Goal: Task Accomplishment & Management: Complete application form

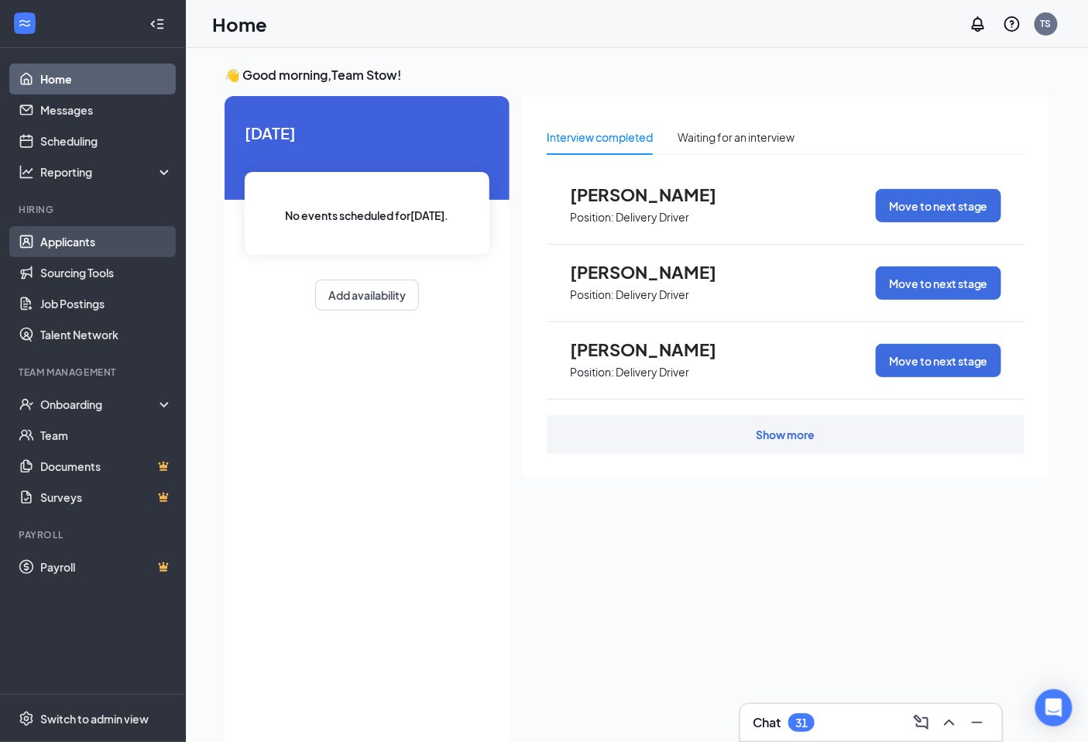
click at [79, 237] on link "Applicants" at bounding box center [106, 241] width 132 height 31
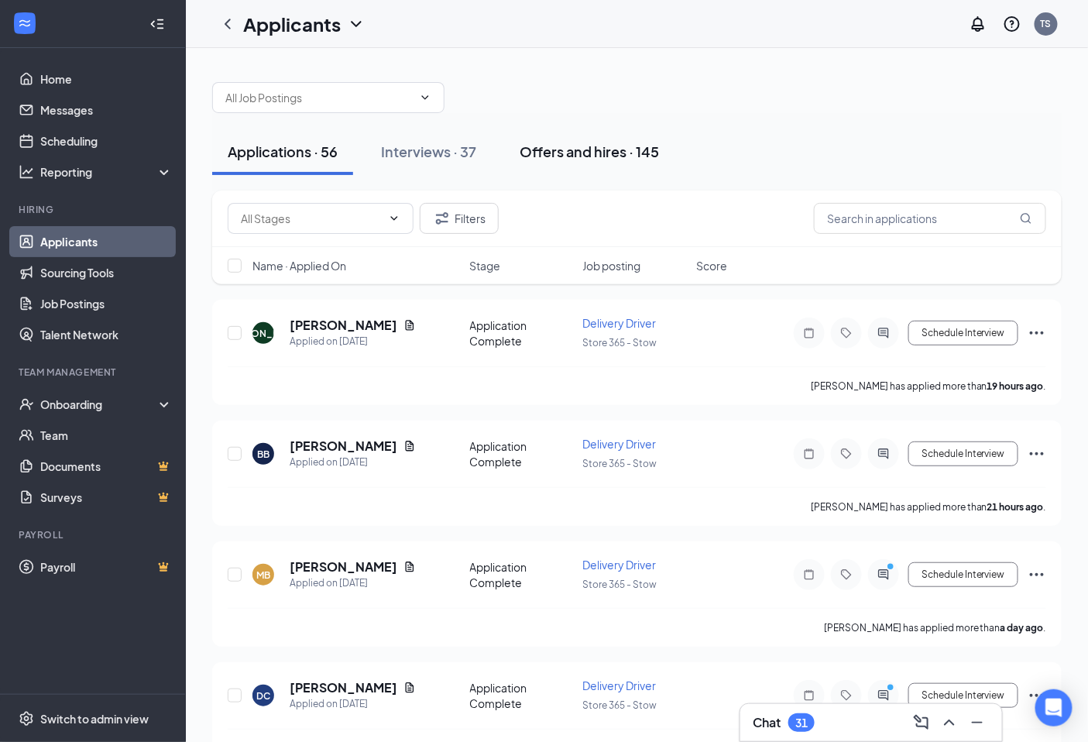
click at [589, 152] on div "Offers and hires · 145" at bounding box center [589, 151] width 139 height 19
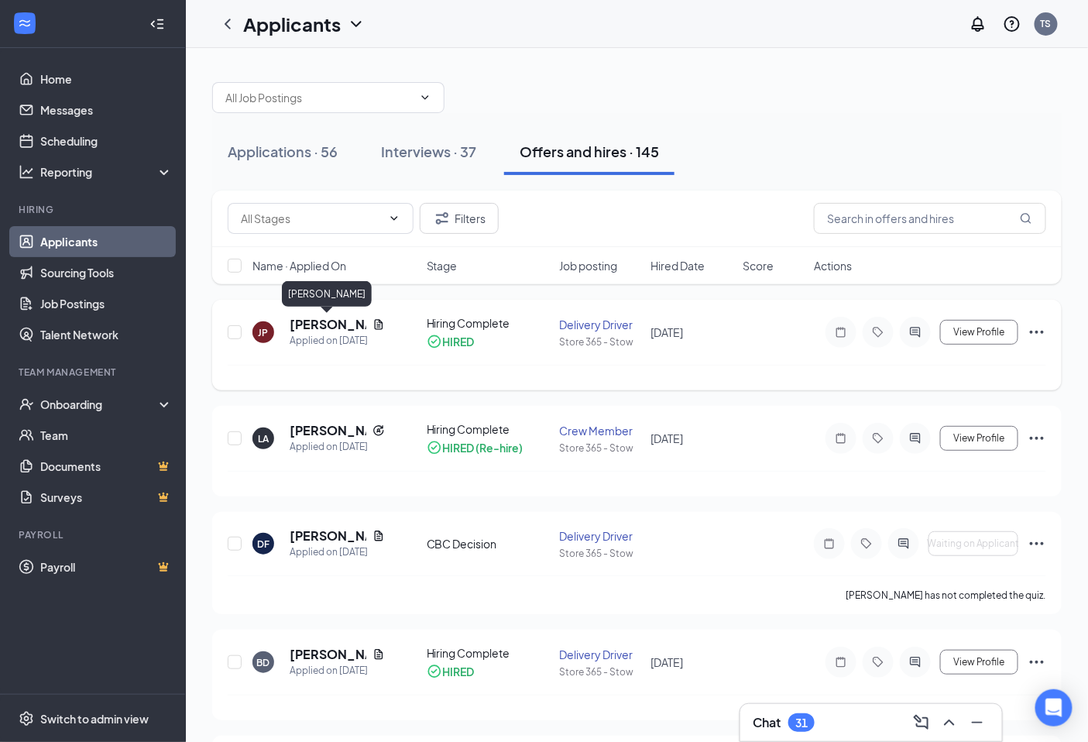
click at [307, 318] on h5 "[PERSON_NAME]" at bounding box center [328, 324] width 77 height 17
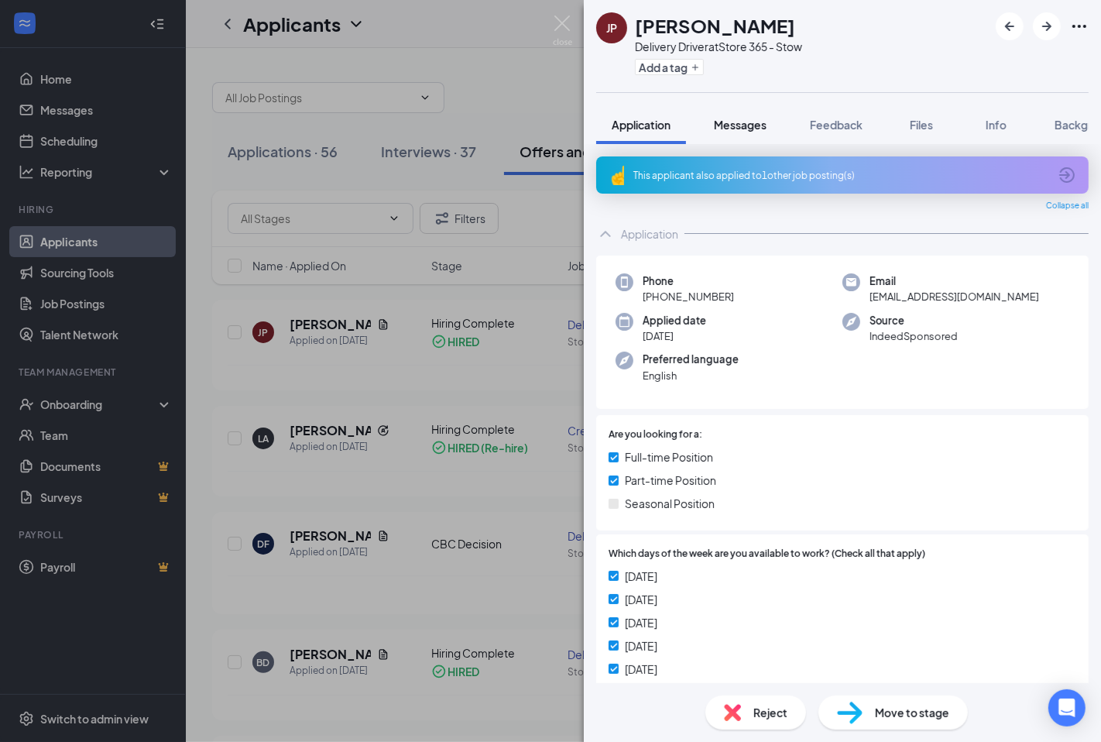
click at [743, 125] on span "Messages" at bounding box center [740, 125] width 53 height 14
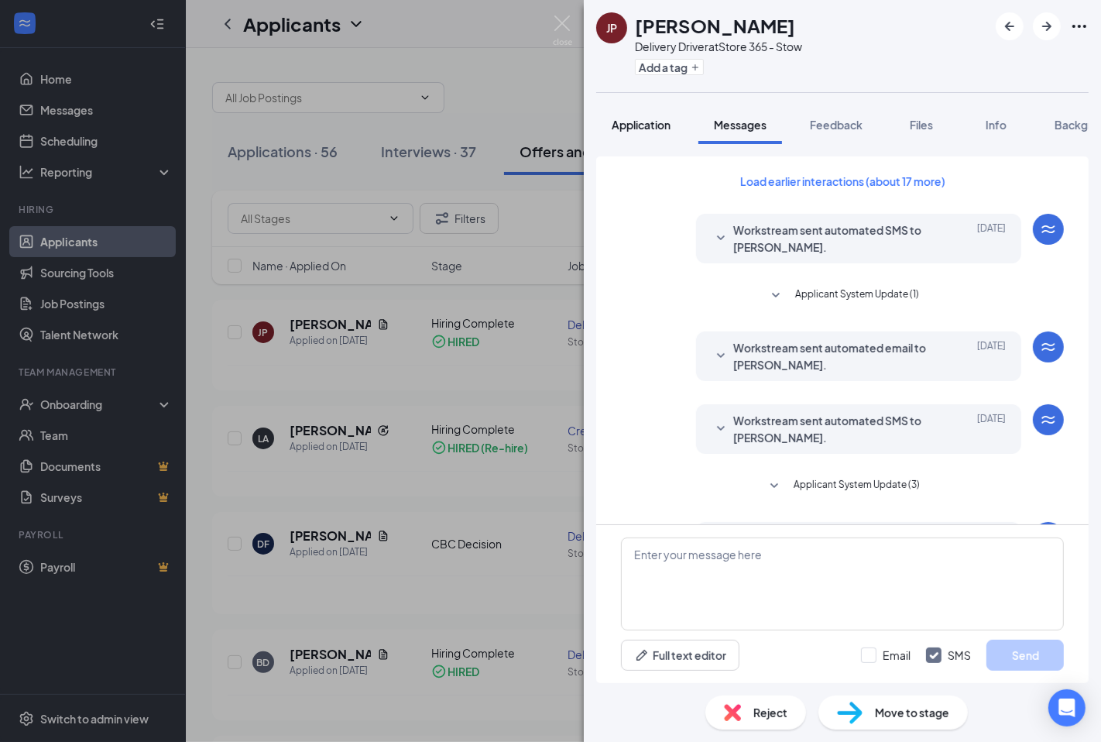
click at [638, 125] on span "Application" at bounding box center [641, 125] width 59 height 14
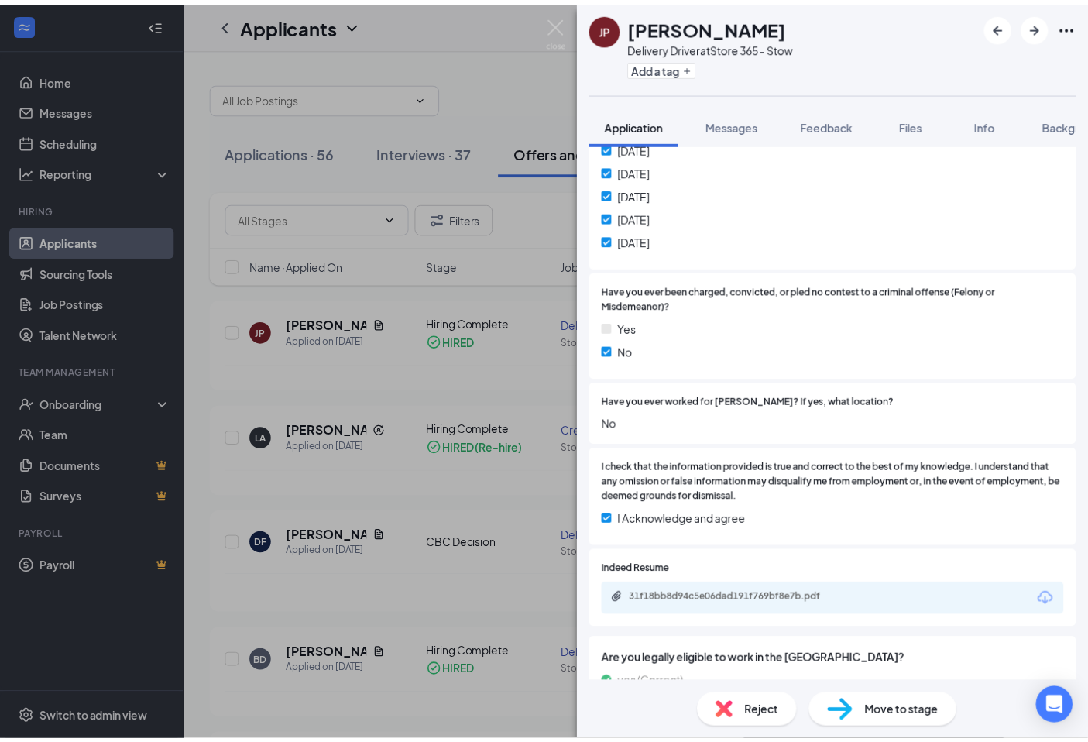
scroll to position [143, 0]
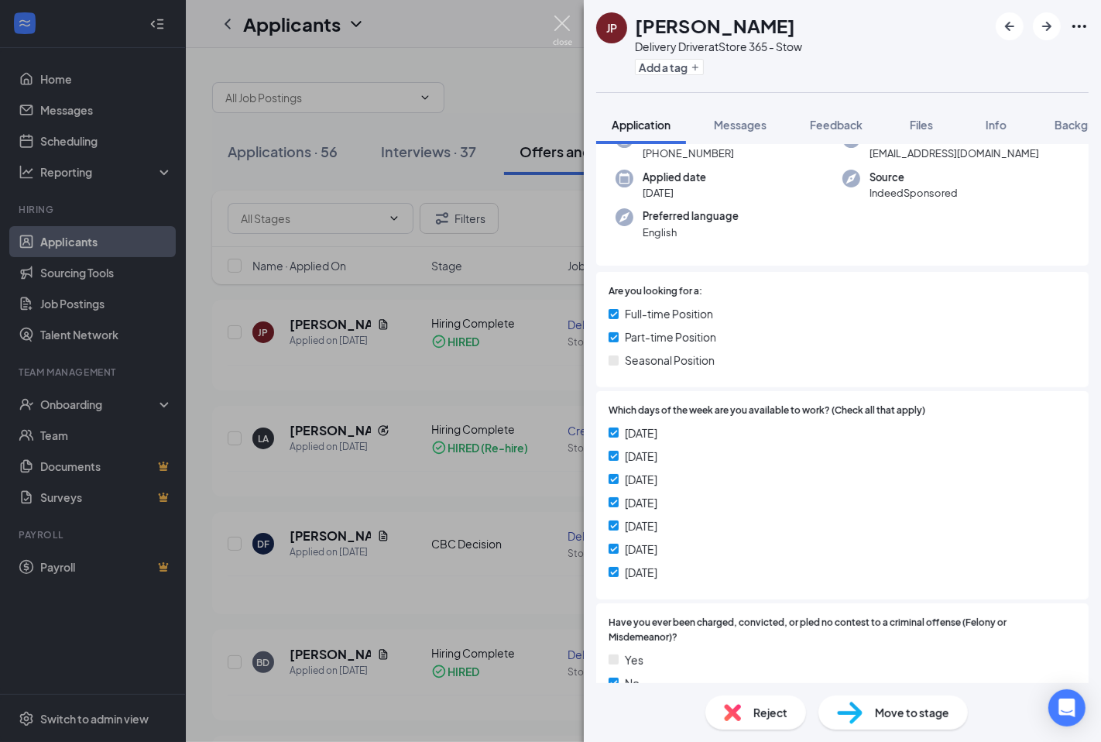
click at [556, 21] on img at bounding box center [562, 30] width 19 height 30
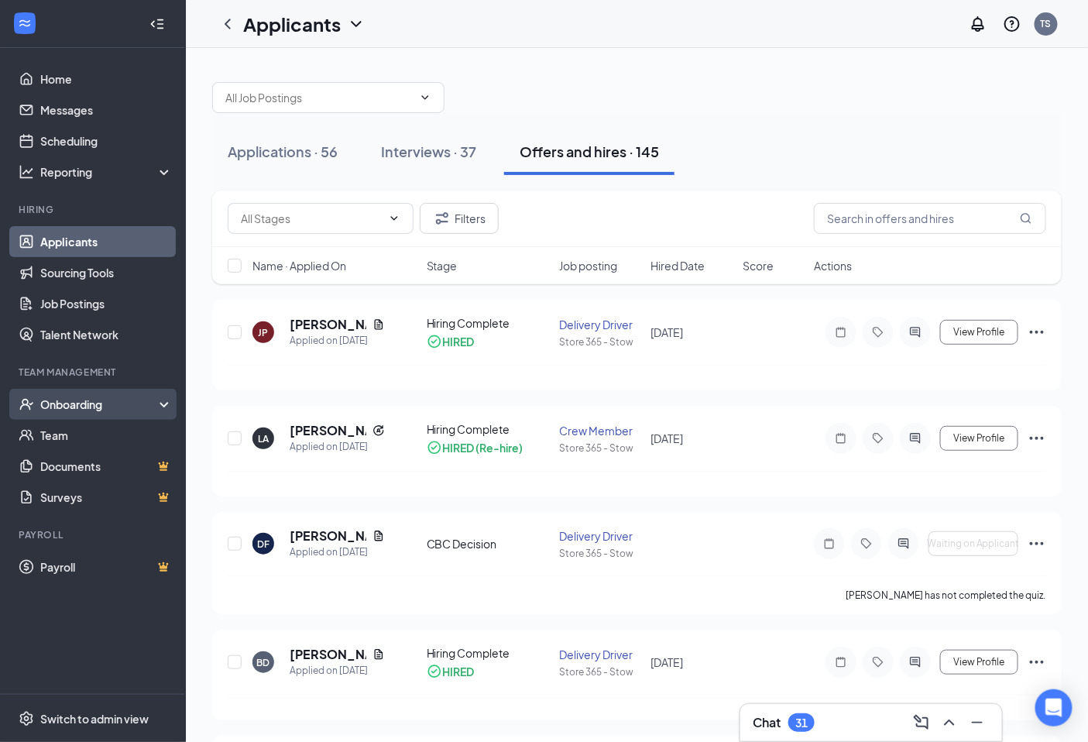
click at [79, 399] on div "Onboarding" at bounding box center [99, 403] width 119 height 15
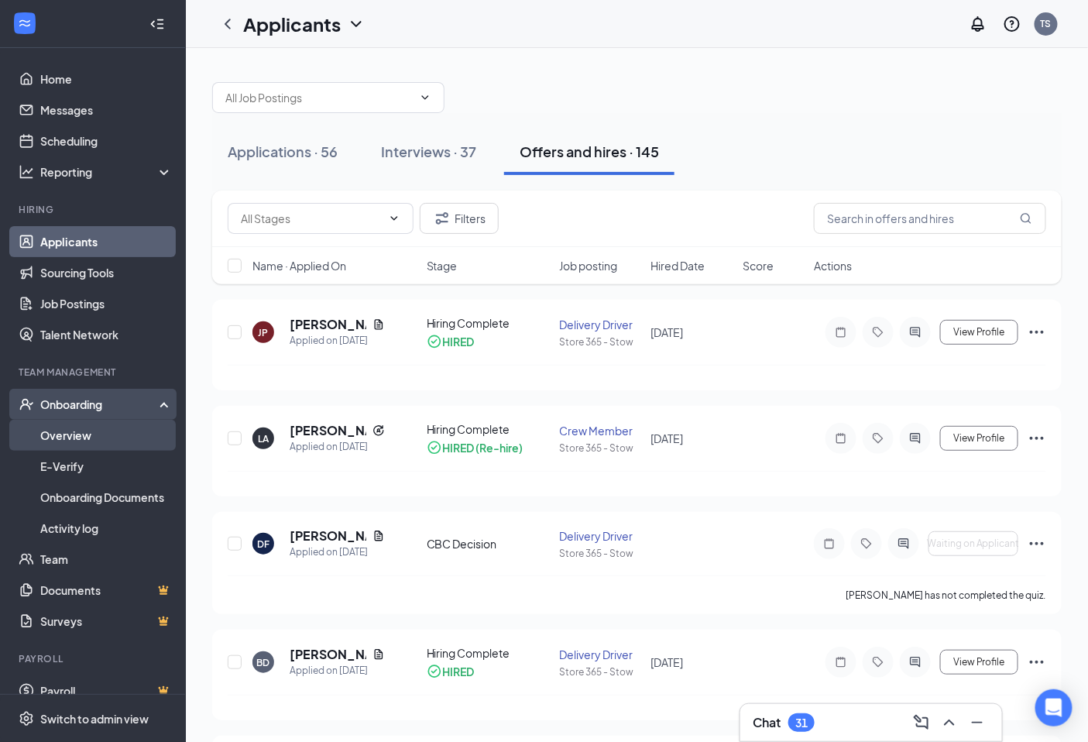
click at [81, 429] on link "Overview" at bounding box center [106, 435] width 132 height 31
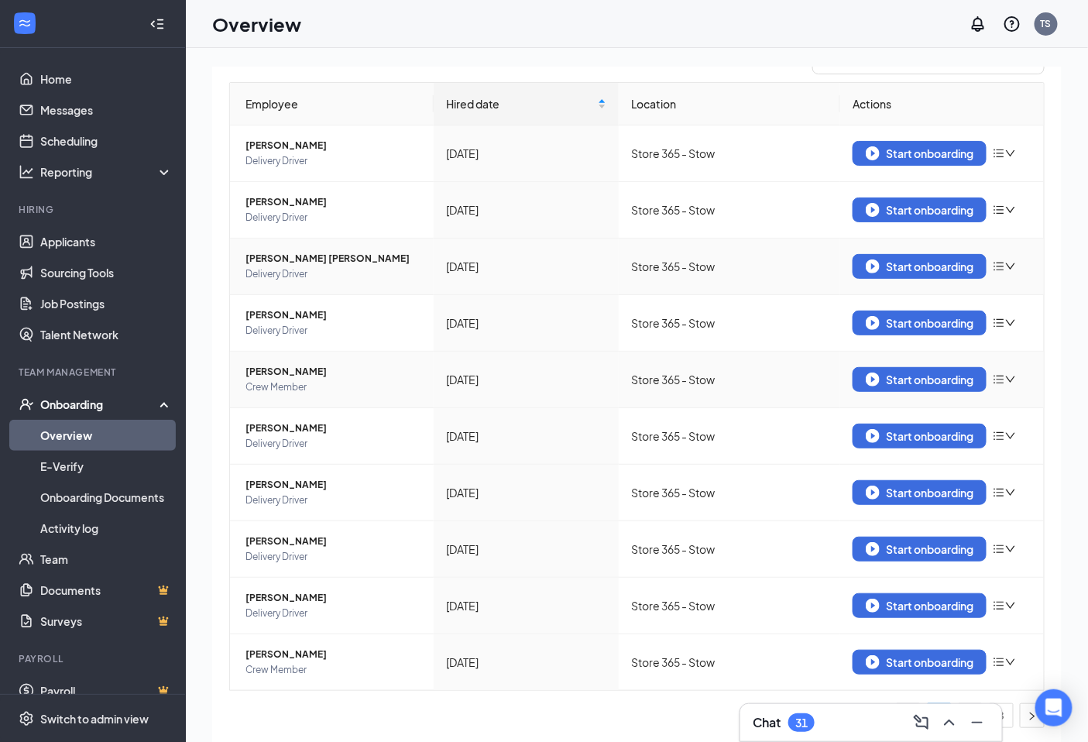
scroll to position [137, 0]
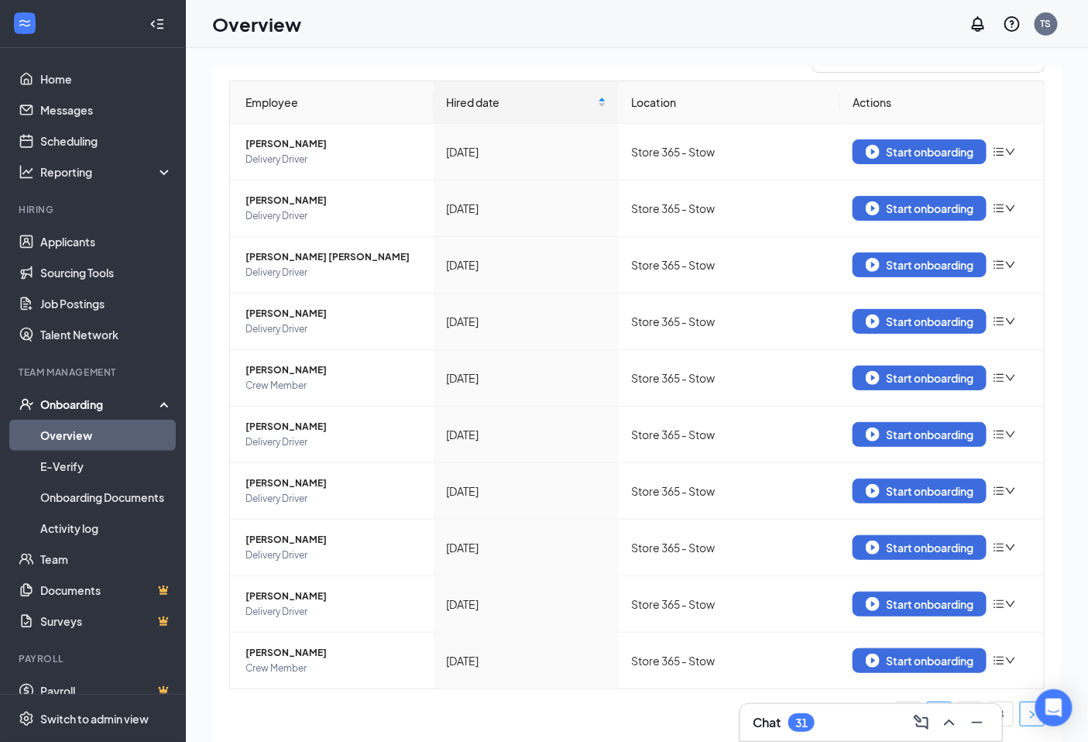
click at [1027, 714] on icon "right" at bounding box center [1031, 714] width 9 height 9
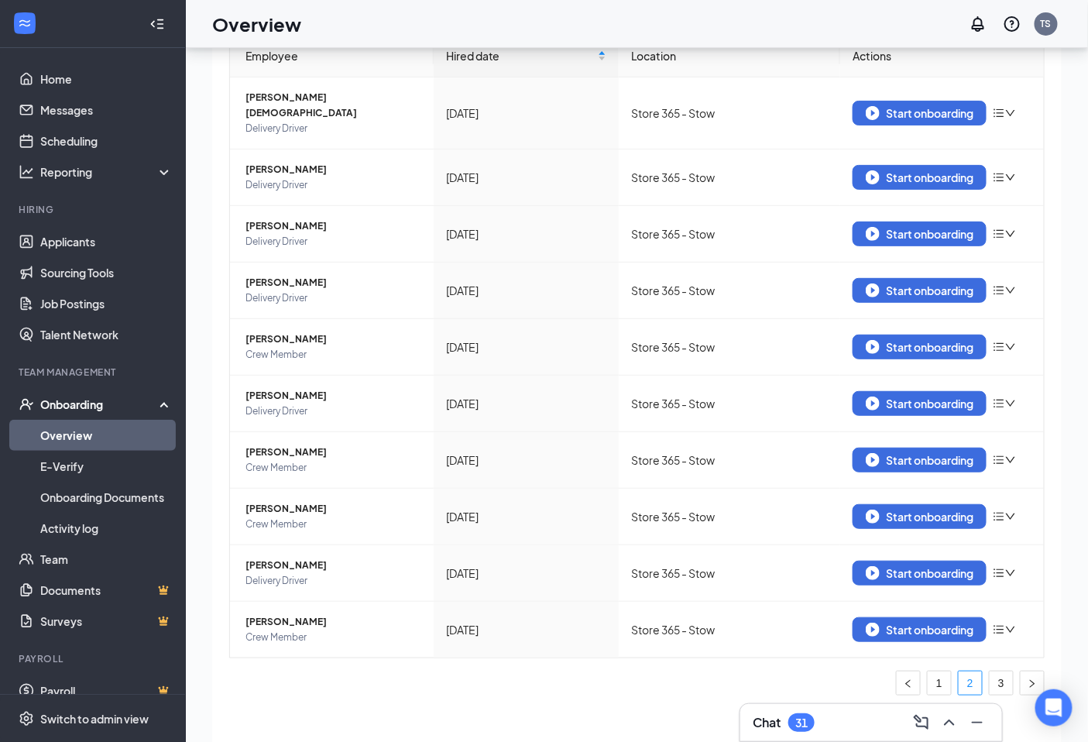
scroll to position [70, 0]
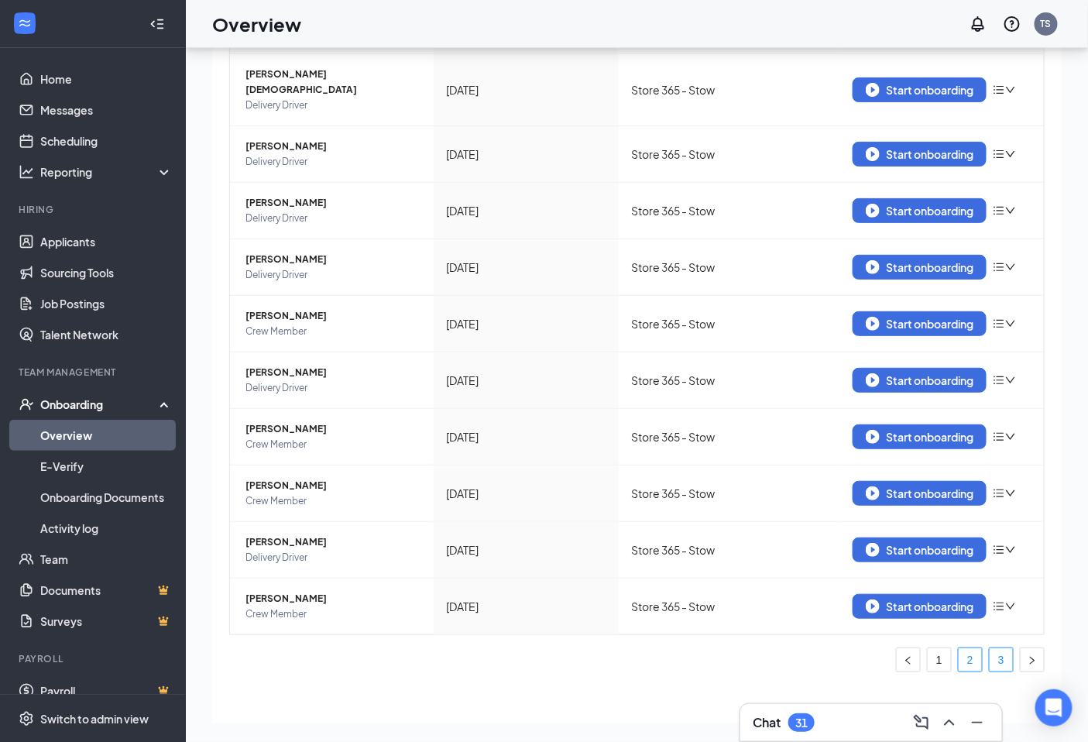
click at [991, 648] on link "3" at bounding box center [1000, 659] width 23 height 23
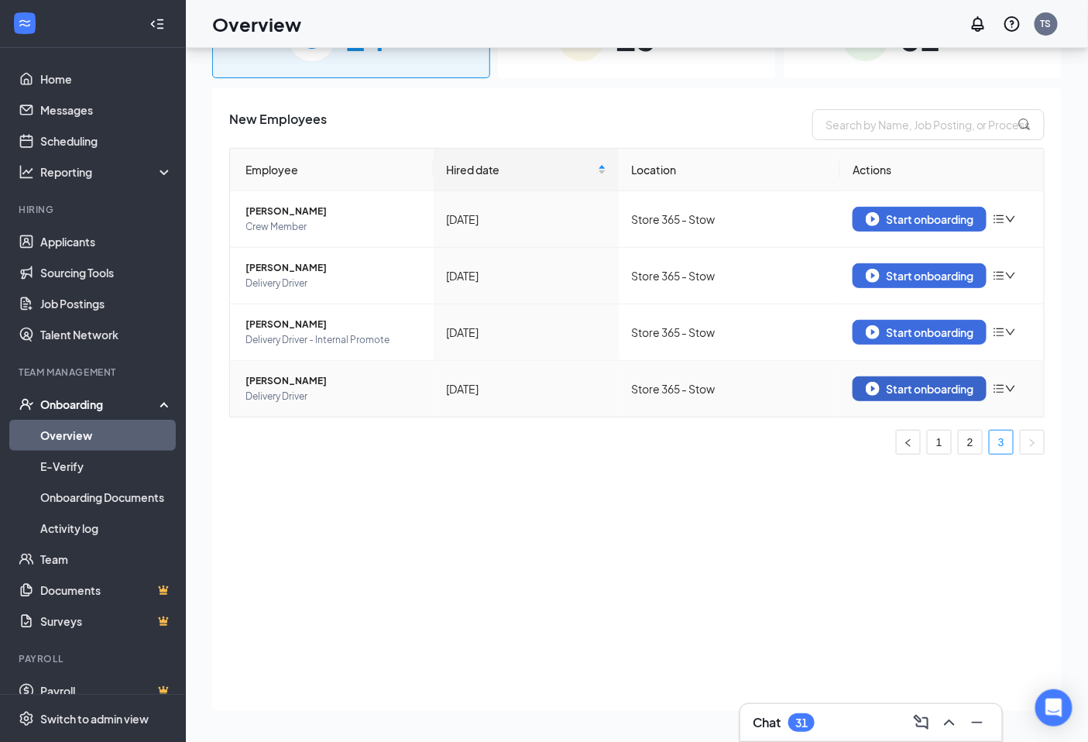
click at [914, 389] on div "Start onboarding" at bounding box center [920, 389] width 108 height 14
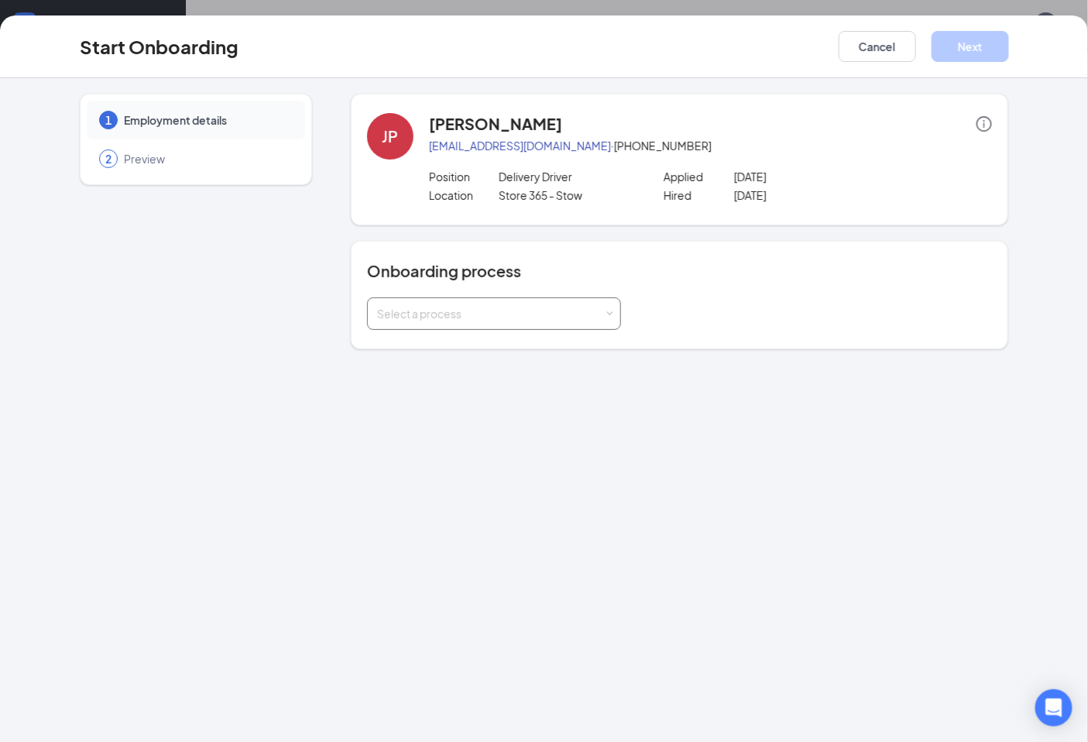
click at [516, 314] on div "Select a process" at bounding box center [490, 313] width 227 height 15
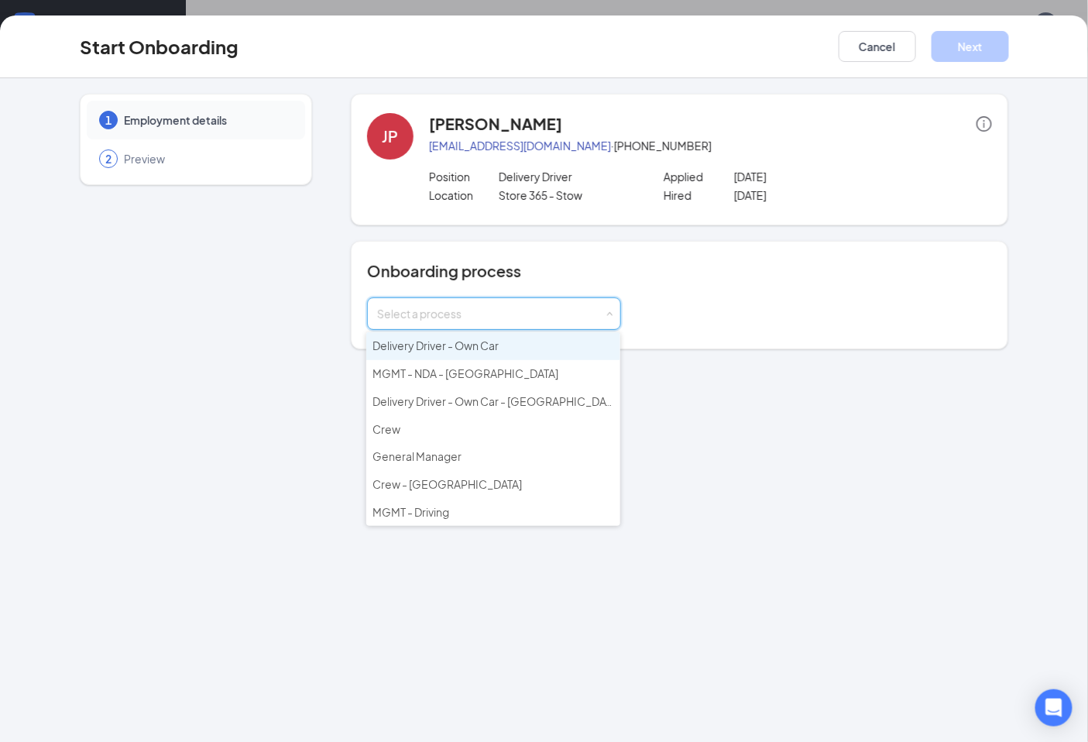
click at [454, 346] on span "Delivery Driver - Own Car" at bounding box center [435, 345] width 126 height 14
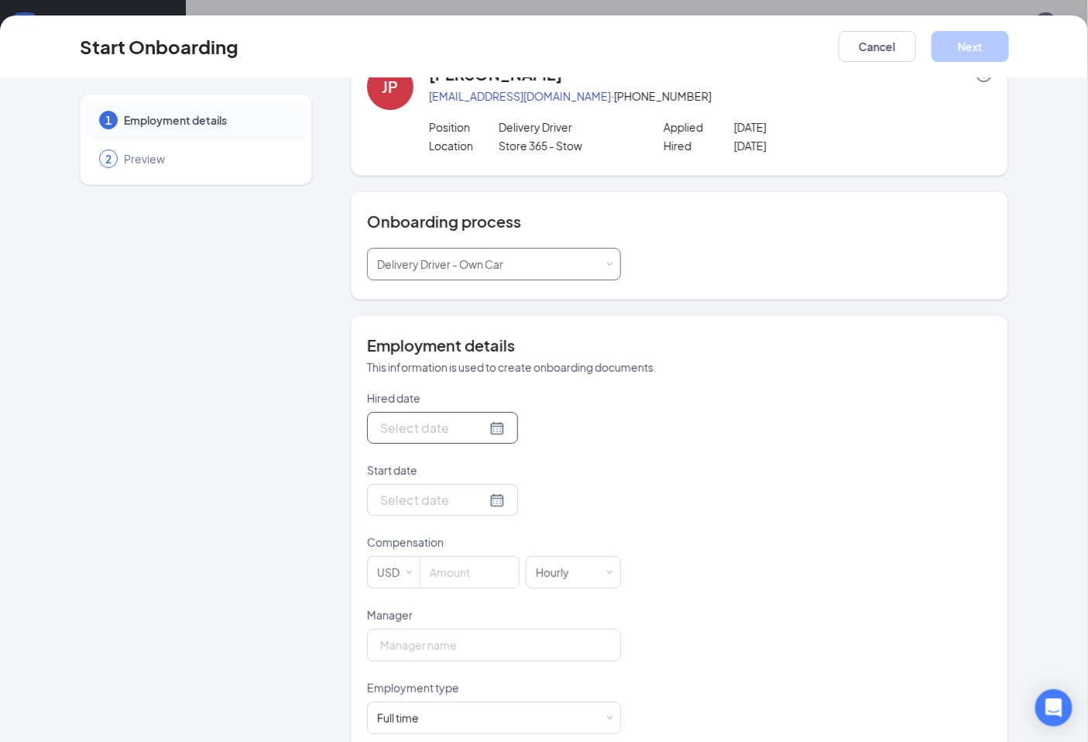
scroll to position [76, 0]
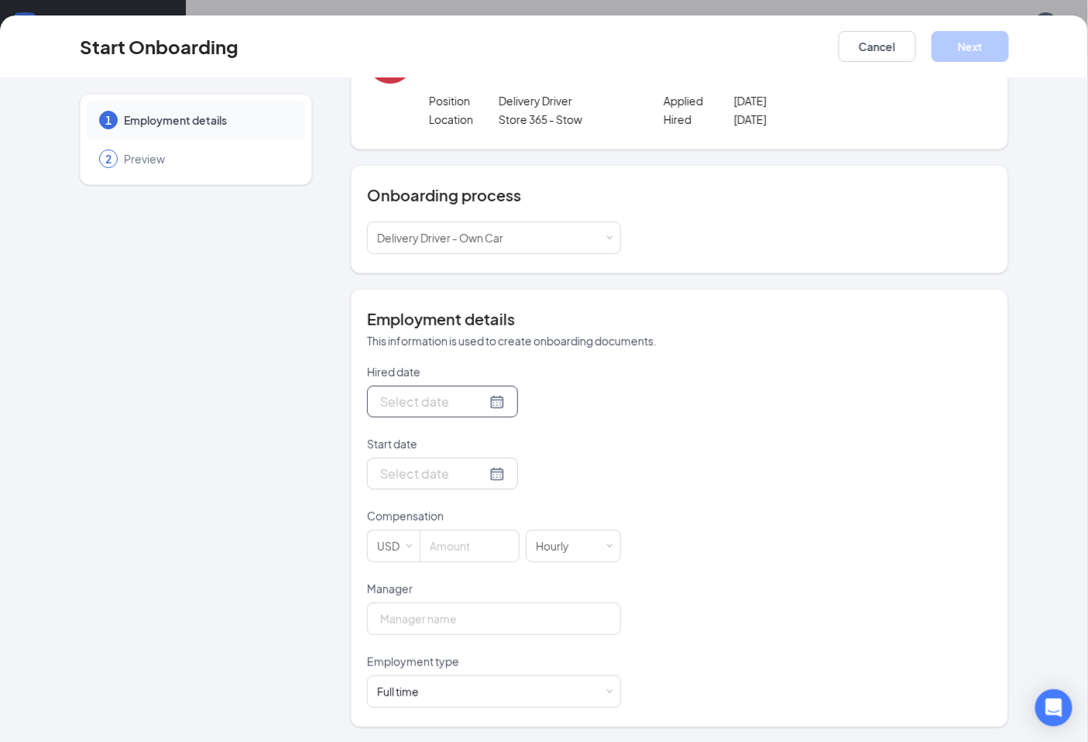
click at [473, 404] on div at bounding box center [442, 401] width 125 height 19
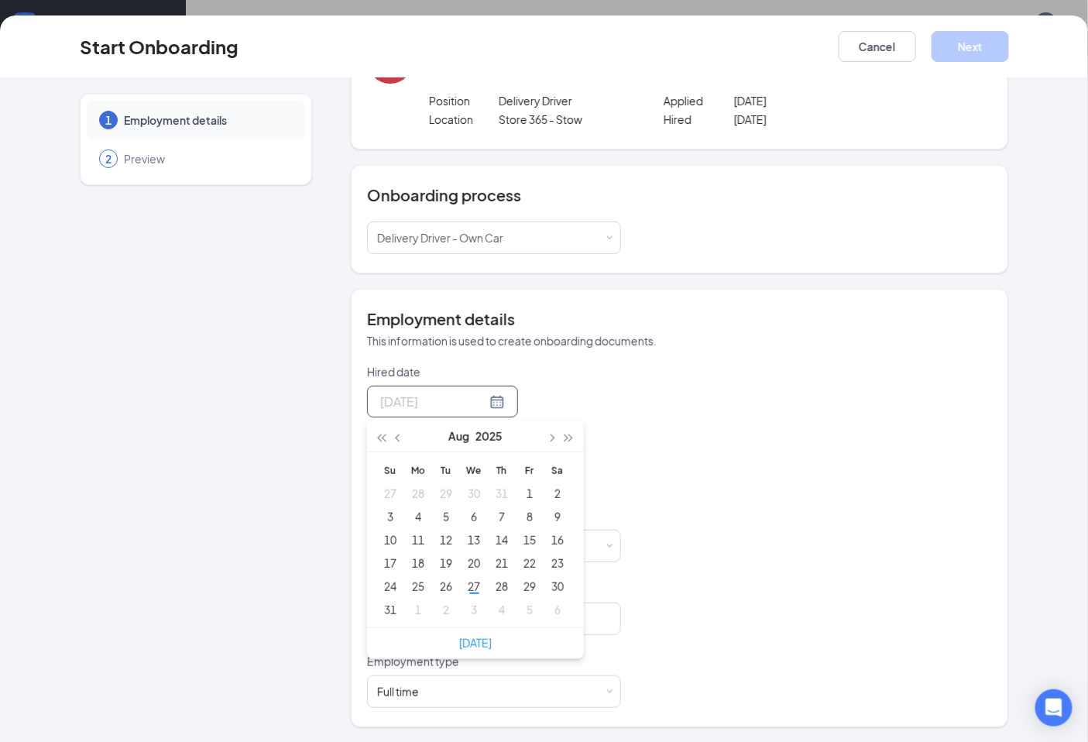
type input "[DATE]"
click at [547, 437] on span "button" at bounding box center [551, 438] width 8 height 8
type input "[DATE]"
click at [444, 490] on div "2" at bounding box center [446, 493] width 19 height 19
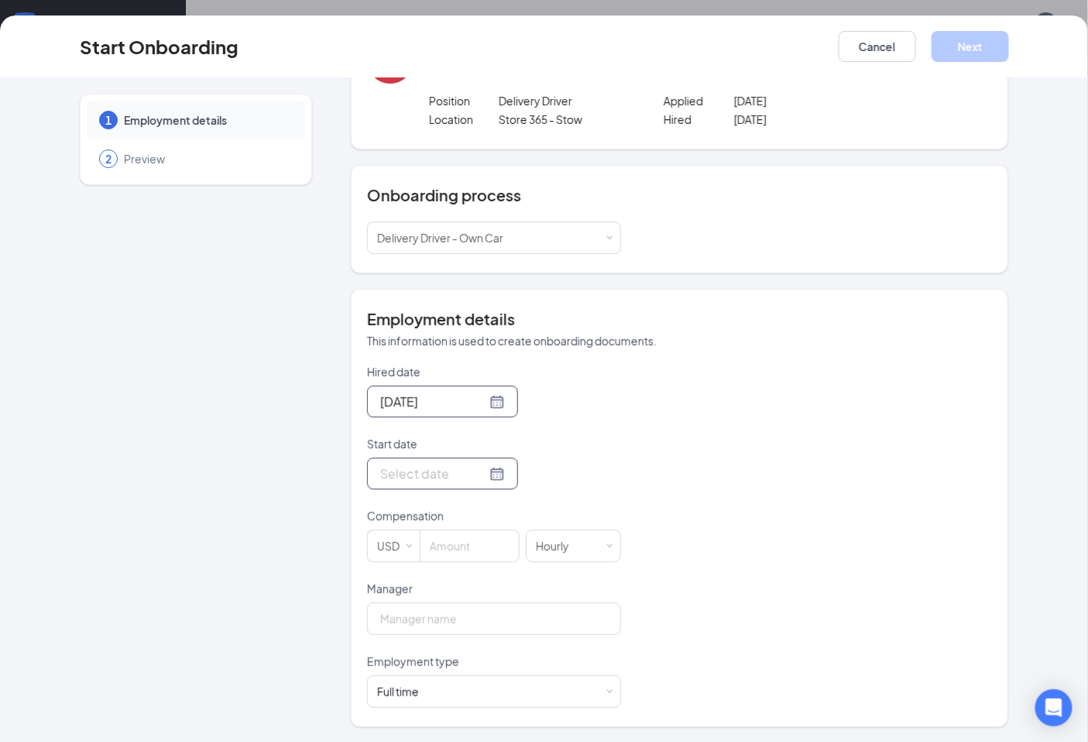
click at [478, 478] on div at bounding box center [442, 473] width 125 height 19
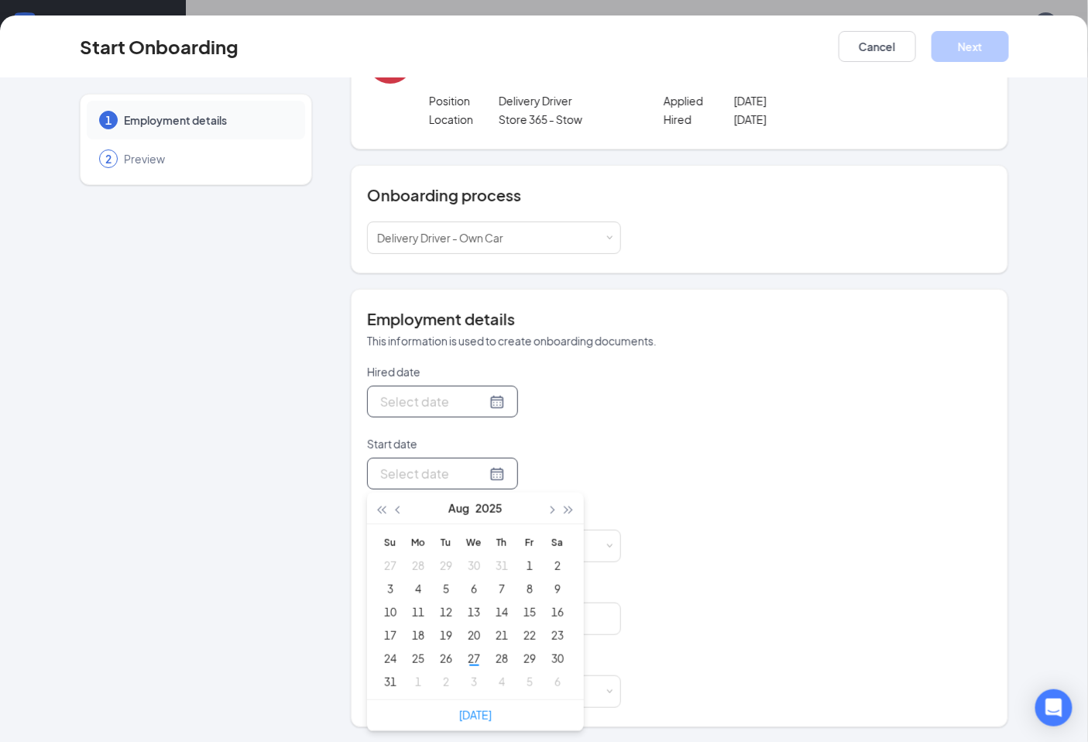
click at [475, 401] on div at bounding box center [442, 401] width 125 height 19
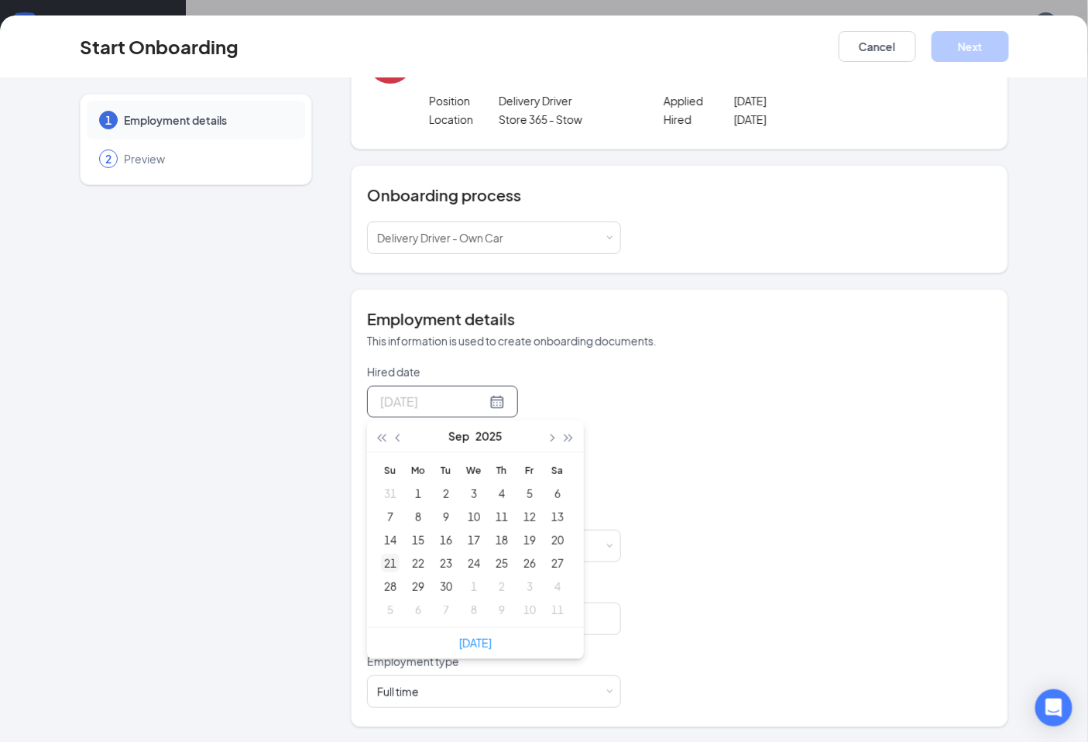
type input "[DATE]"
click at [382, 562] on div "21" at bounding box center [390, 563] width 19 height 19
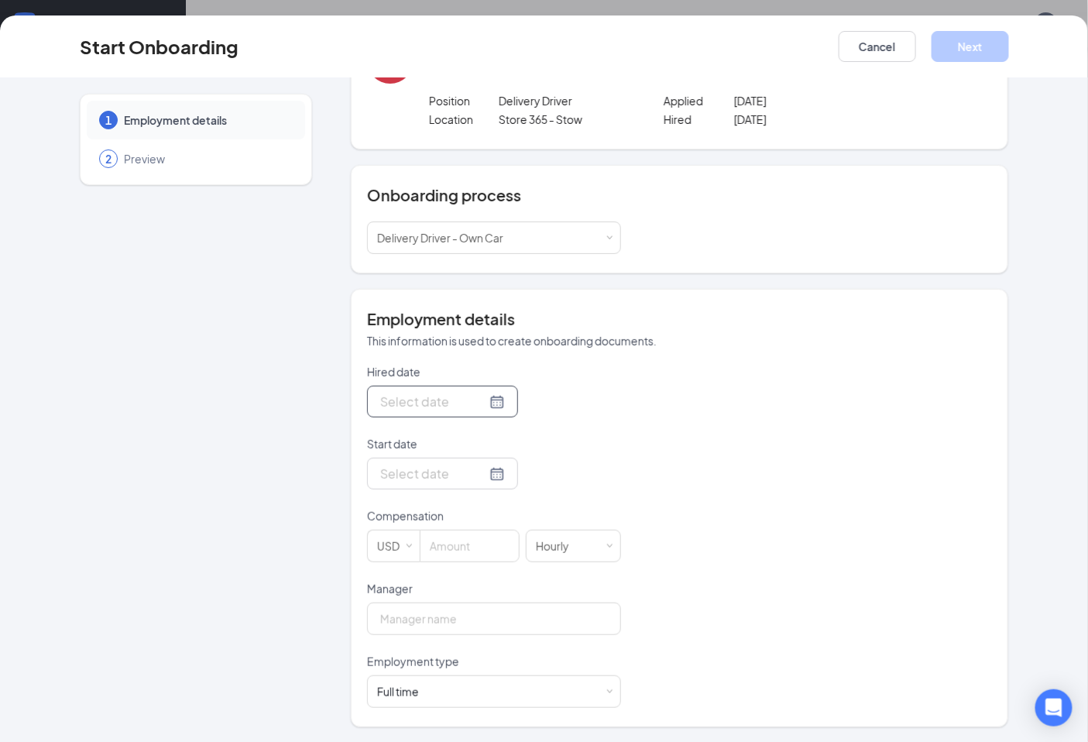
click at [478, 405] on div at bounding box center [442, 401] width 125 height 19
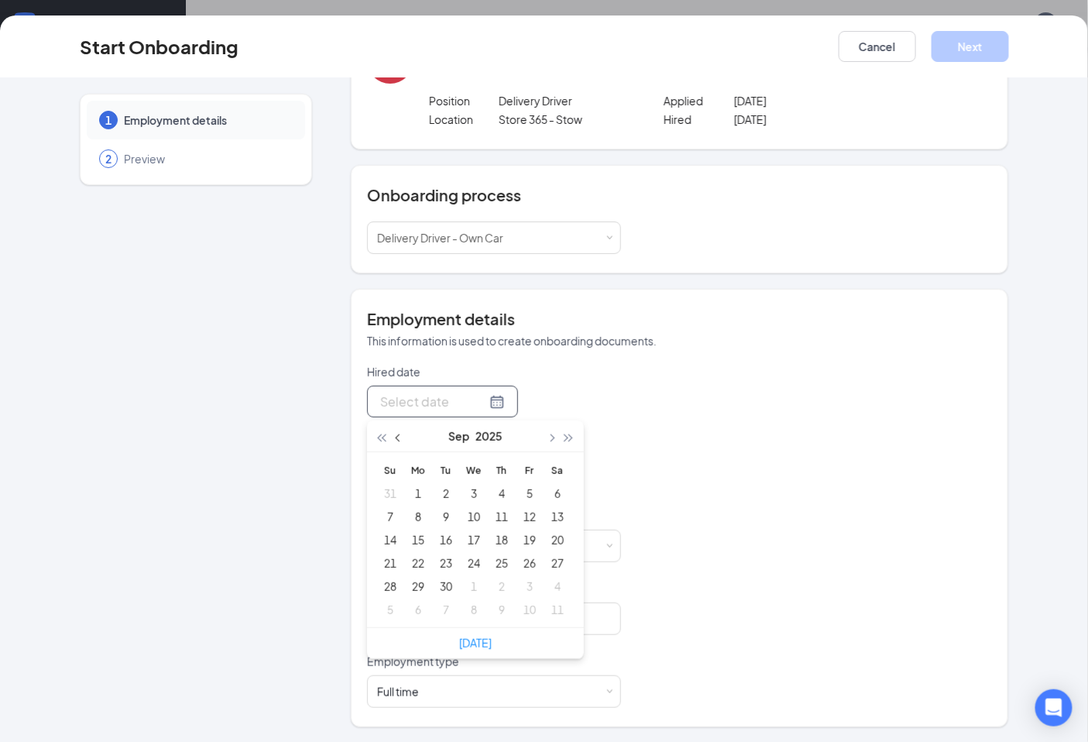
click at [395, 437] on span "button" at bounding box center [399, 438] width 8 height 8
type input "[DATE]"
click at [492, 562] on div "21" at bounding box center [501, 563] width 19 height 19
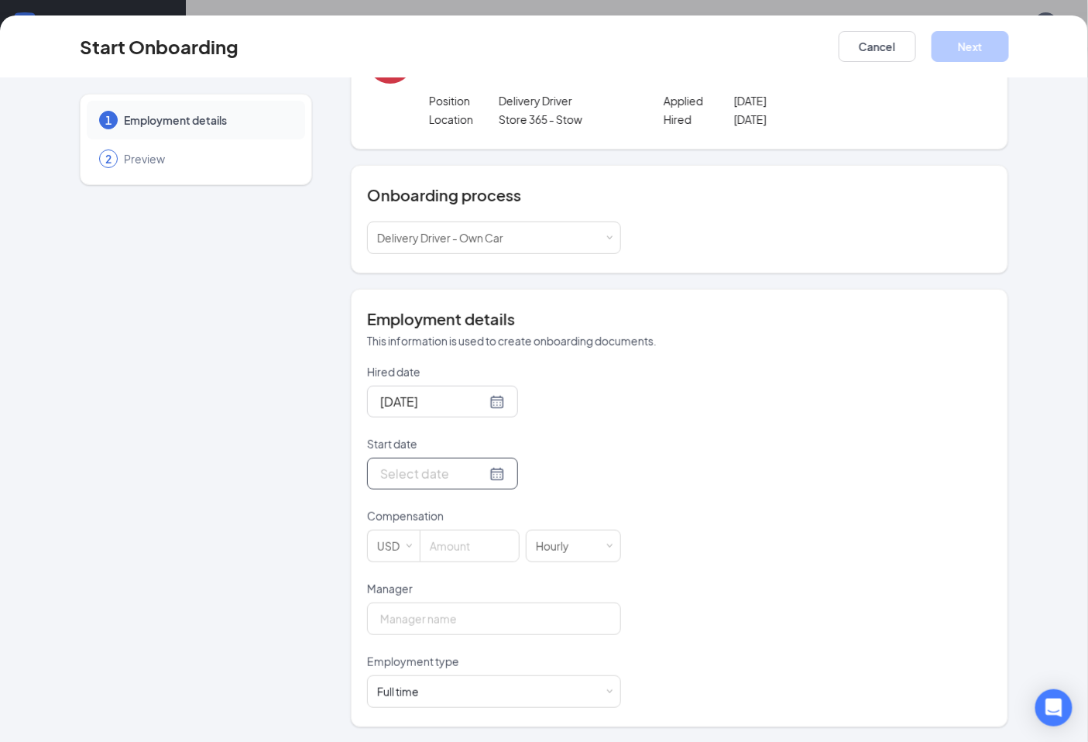
click at [477, 476] on div at bounding box center [442, 473] width 125 height 19
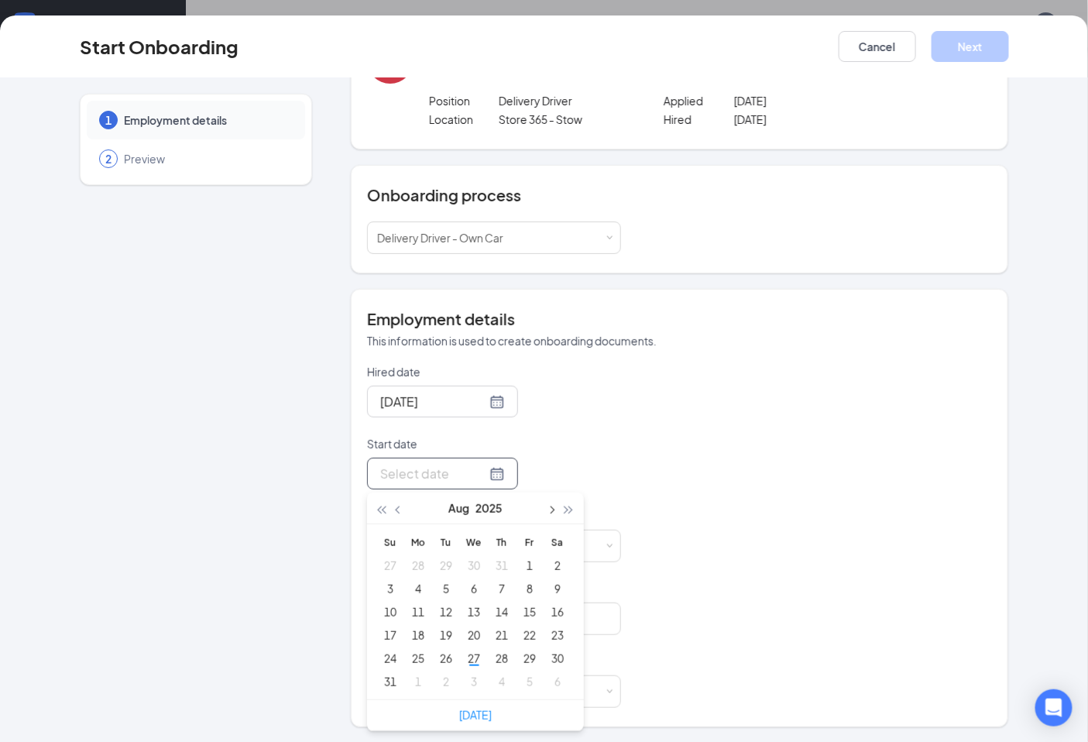
click at [546, 512] on button "button" at bounding box center [551, 507] width 17 height 31
type input "[DATE]"
click at [438, 566] on div "2" at bounding box center [446, 565] width 19 height 19
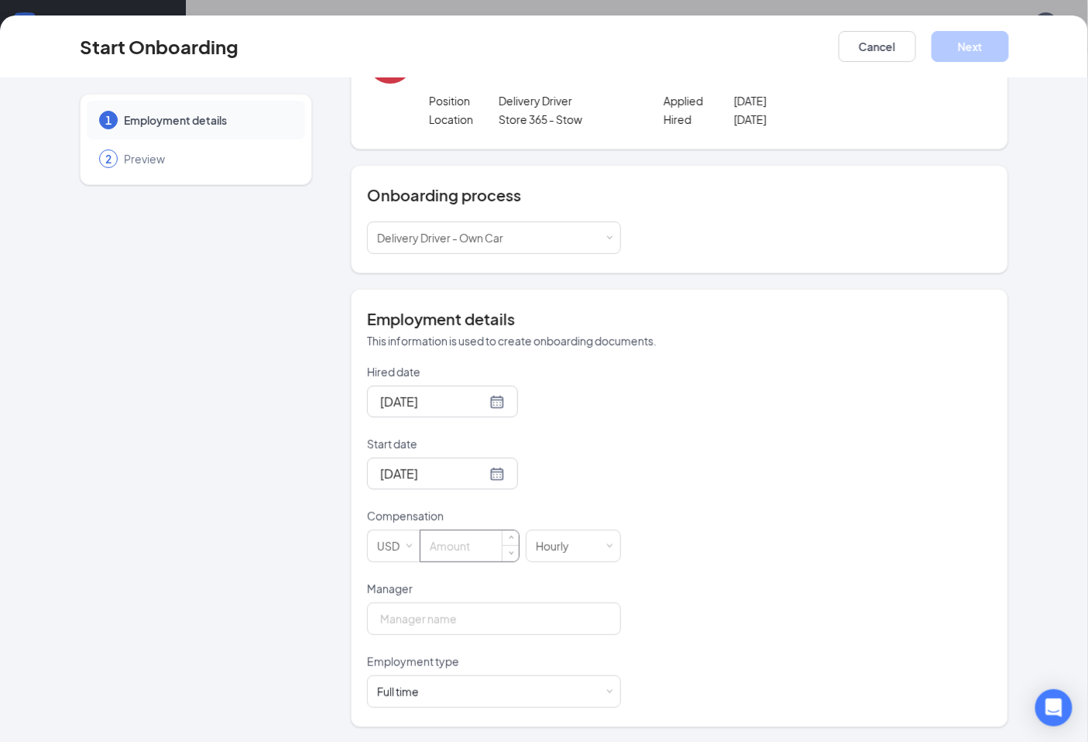
click at [458, 547] on input at bounding box center [469, 545] width 98 height 31
type input "10.7"
click at [434, 614] on input "Manager" at bounding box center [494, 618] width 254 height 33
type input "[PERSON_NAME]"
click at [481, 691] on div "Full time Works 30+ hours per week and is reasonably expected to work" at bounding box center [494, 691] width 234 height 31
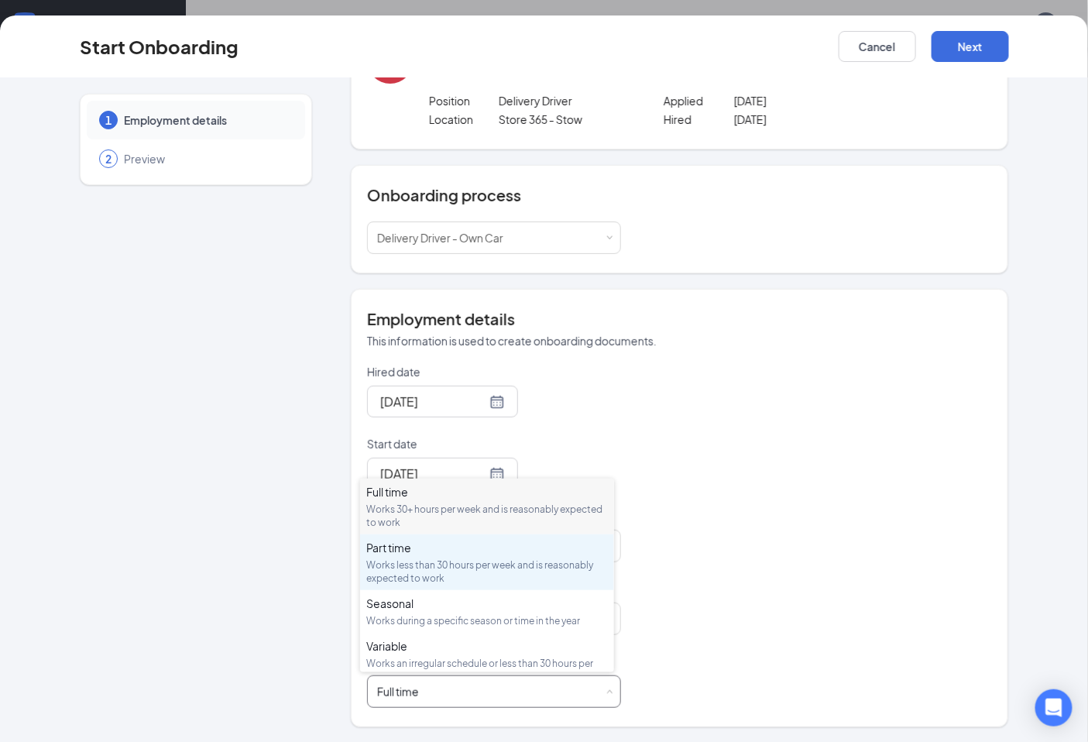
click at [458, 569] on div "Works less than 30 hours per week and is reasonably expected to work" at bounding box center [487, 571] width 242 height 26
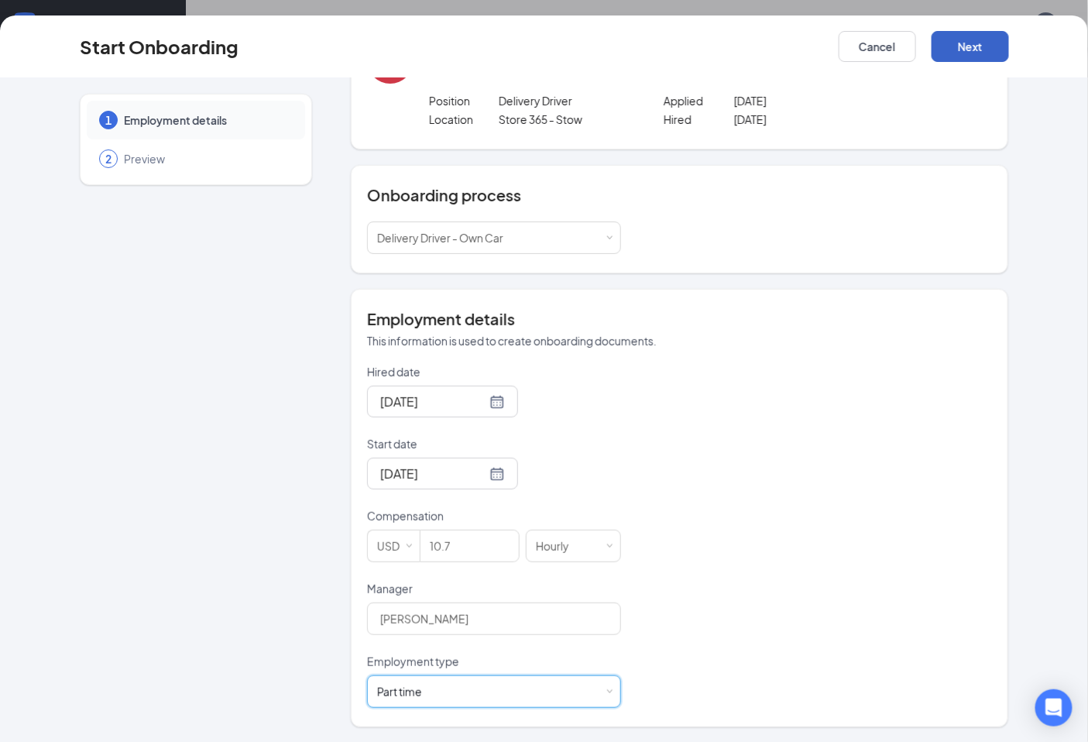
click at [968, 40] on button "Next" at bounding box center [969, 46] width 77 height 31
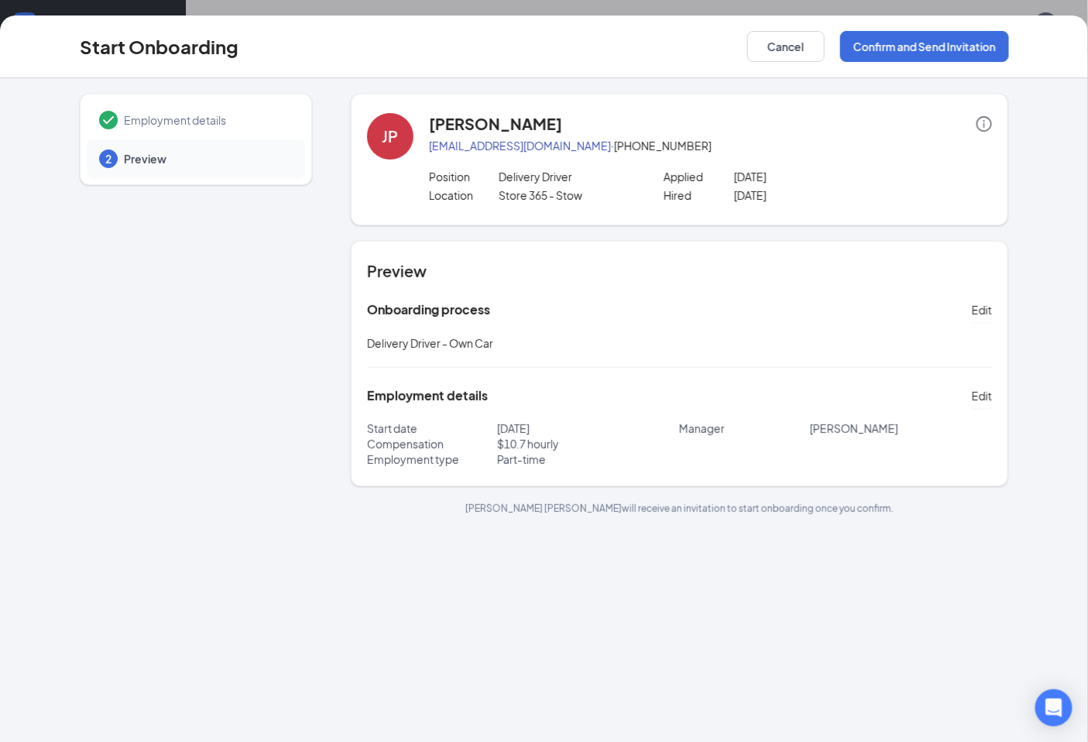
scroll to position [0, 0]
click at [916, 43] on button "Confirm and Send Invitation" at bounding box center [924, 46] width 169 height 31
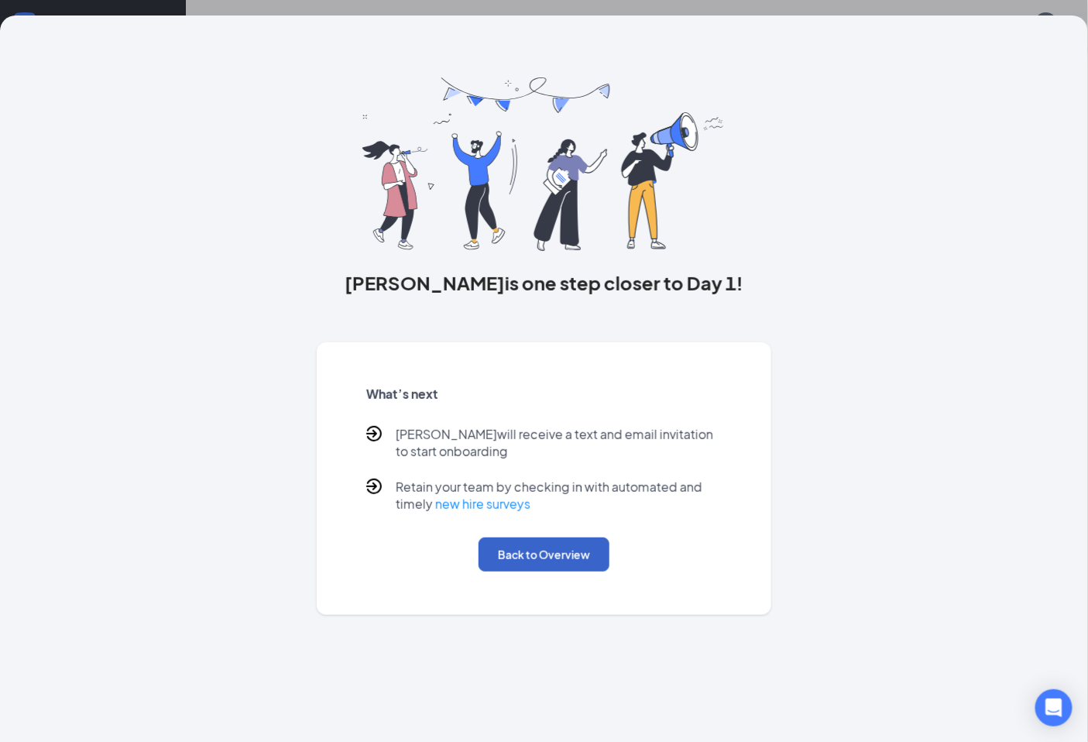
click at [547, 558] on button "Back to Overview" at bounding box center [543, 554] width 131 height 34
